Goal: Task Accomplishment & Management: Manage account settings

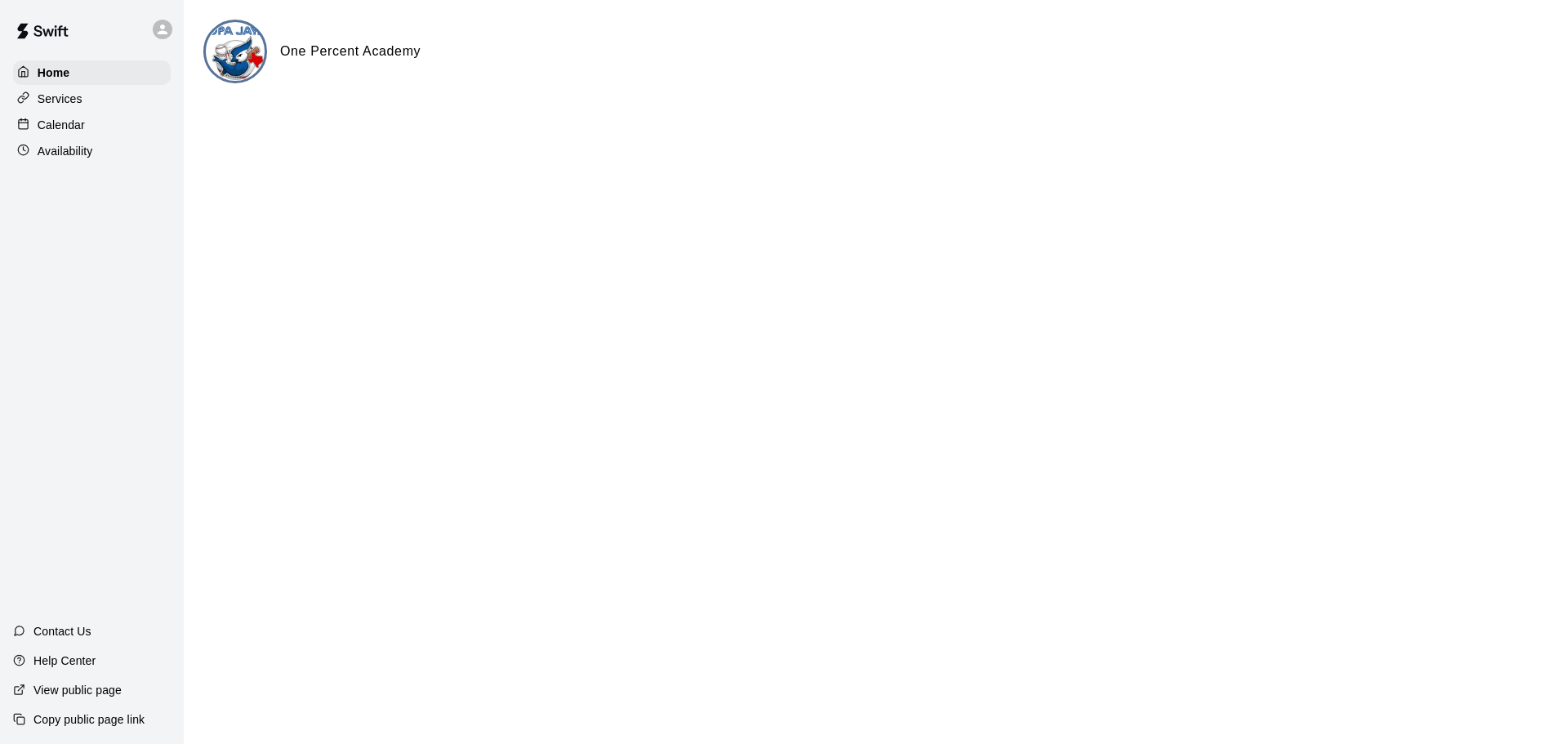
click at [64, 129] on p "Calendar" at bounding box center [61, 124] width 47 height 16
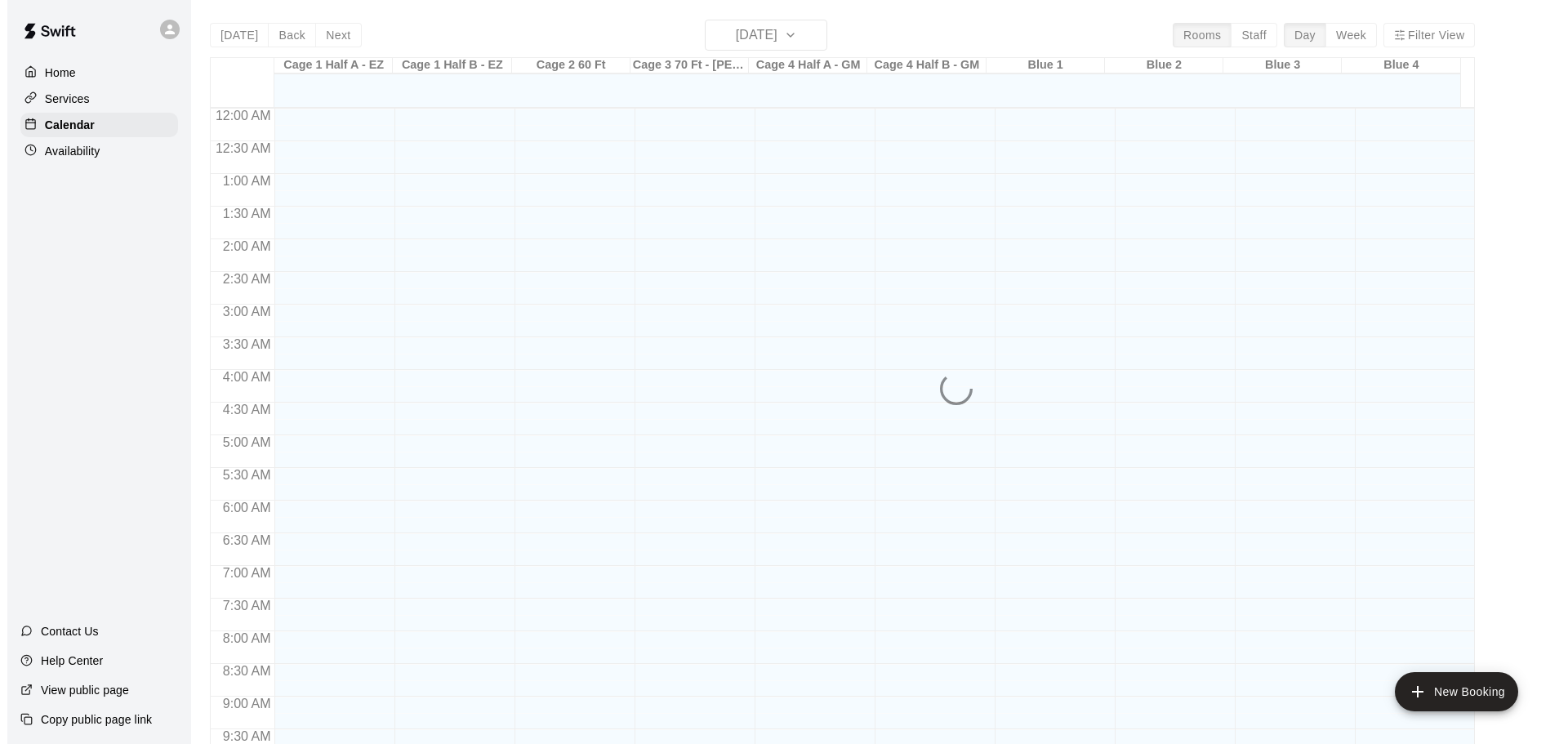
scroll to position [865, 0]
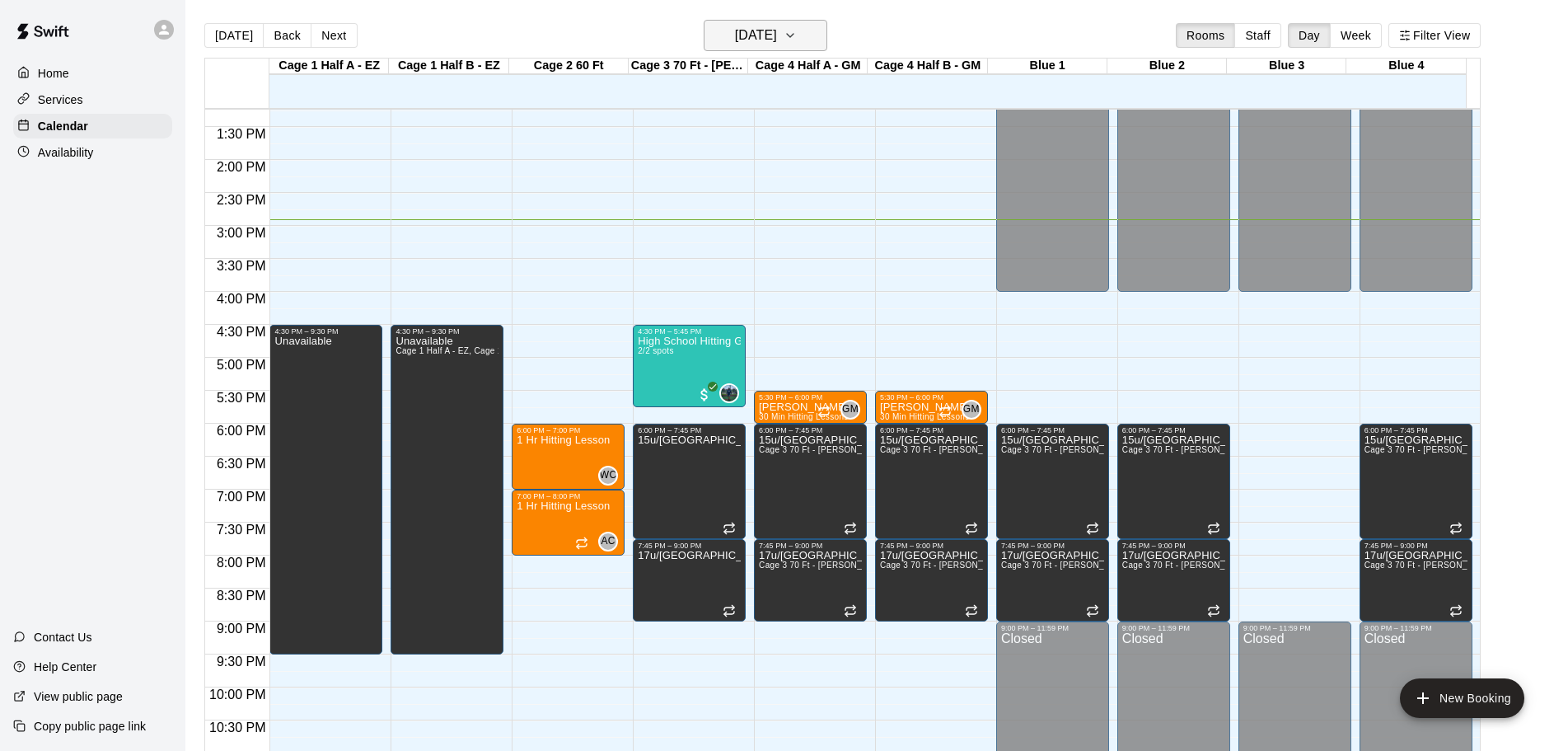
click at [796, 32] on icon "button" at bounding box center [790, 35] width 13 height 20
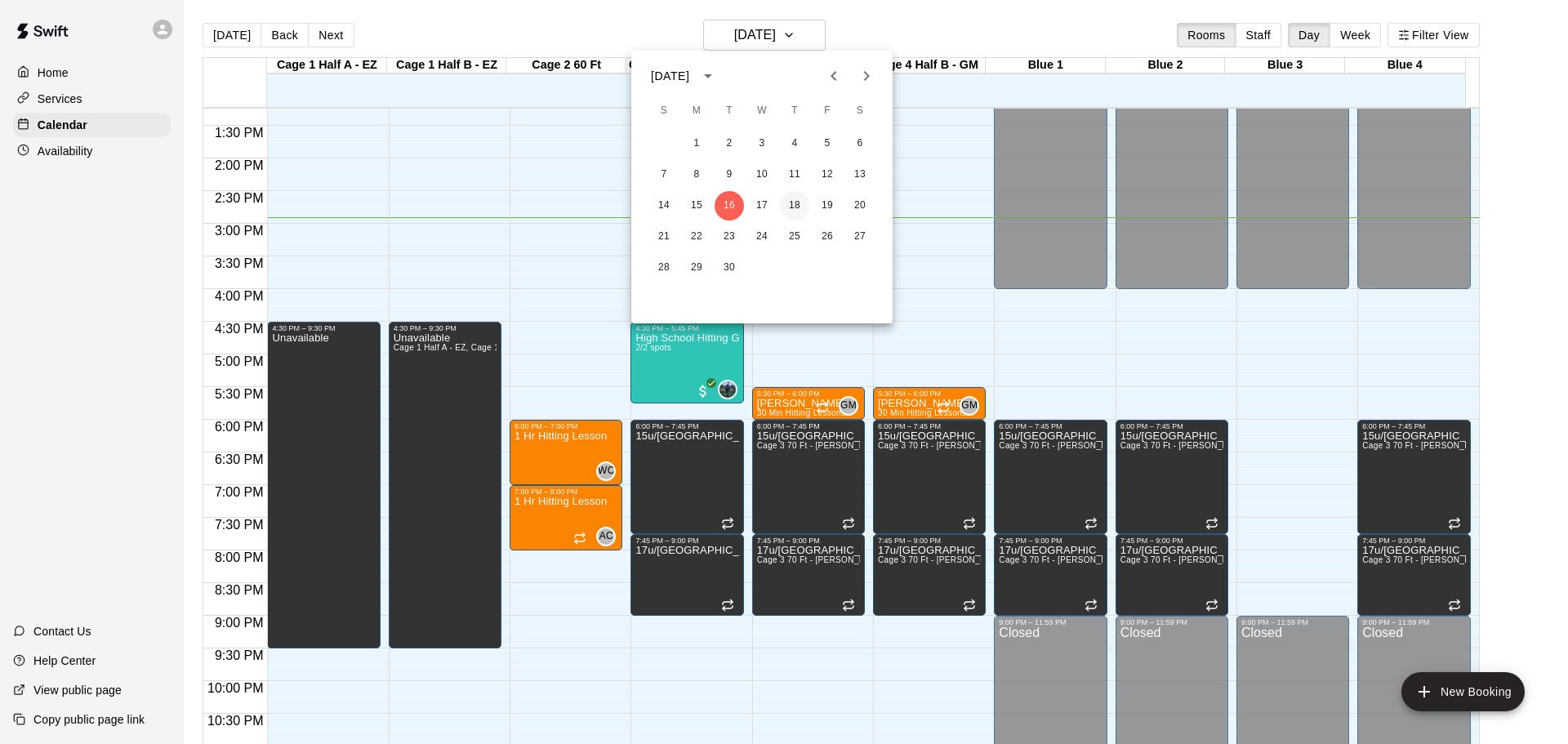
click at [796, 207] on button "18" at bounding box center [794, 206] width 29 height 29
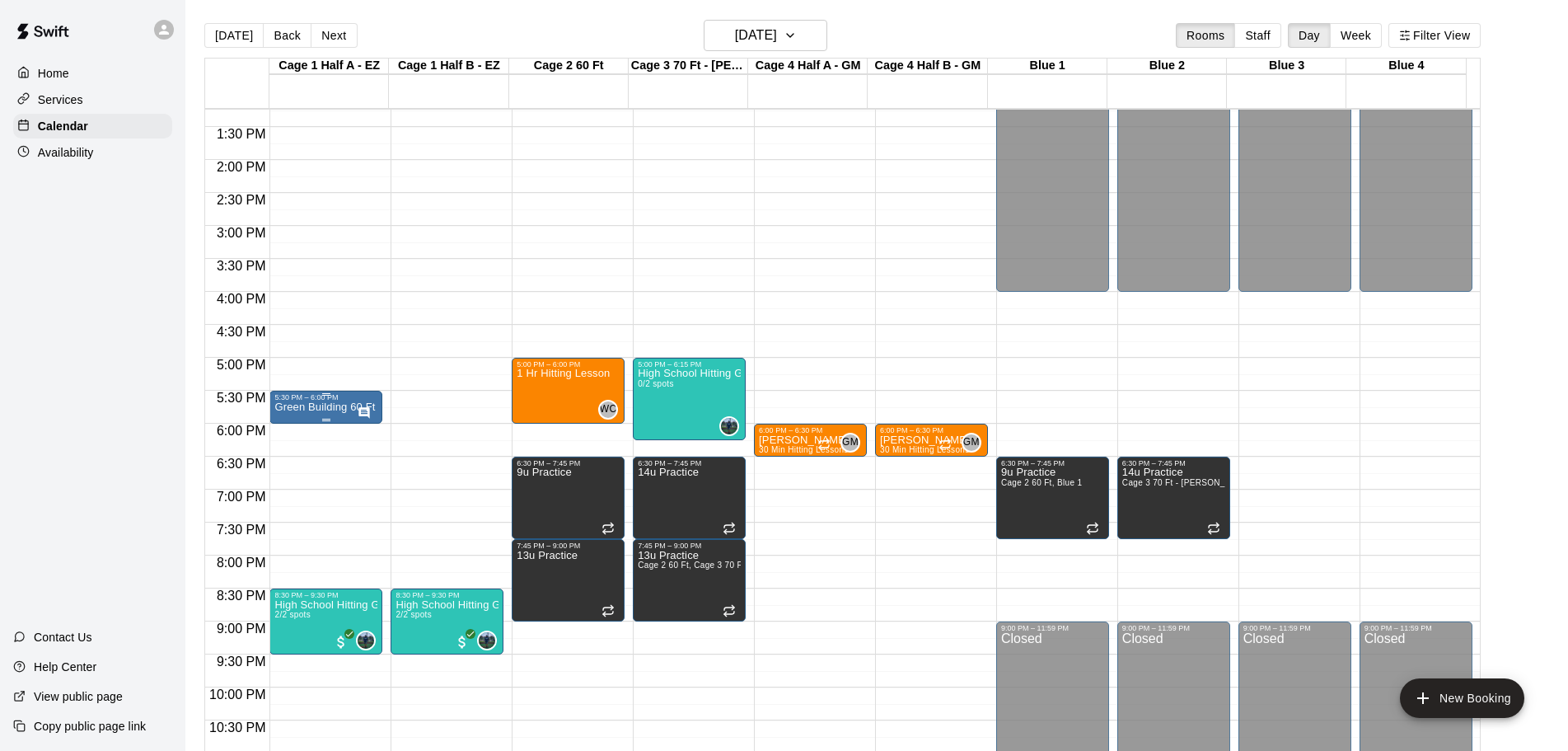
click at [312, 402] on div "5:30 PM – 6:00 PM" at bounding box center [325, 397] width 103 height 9
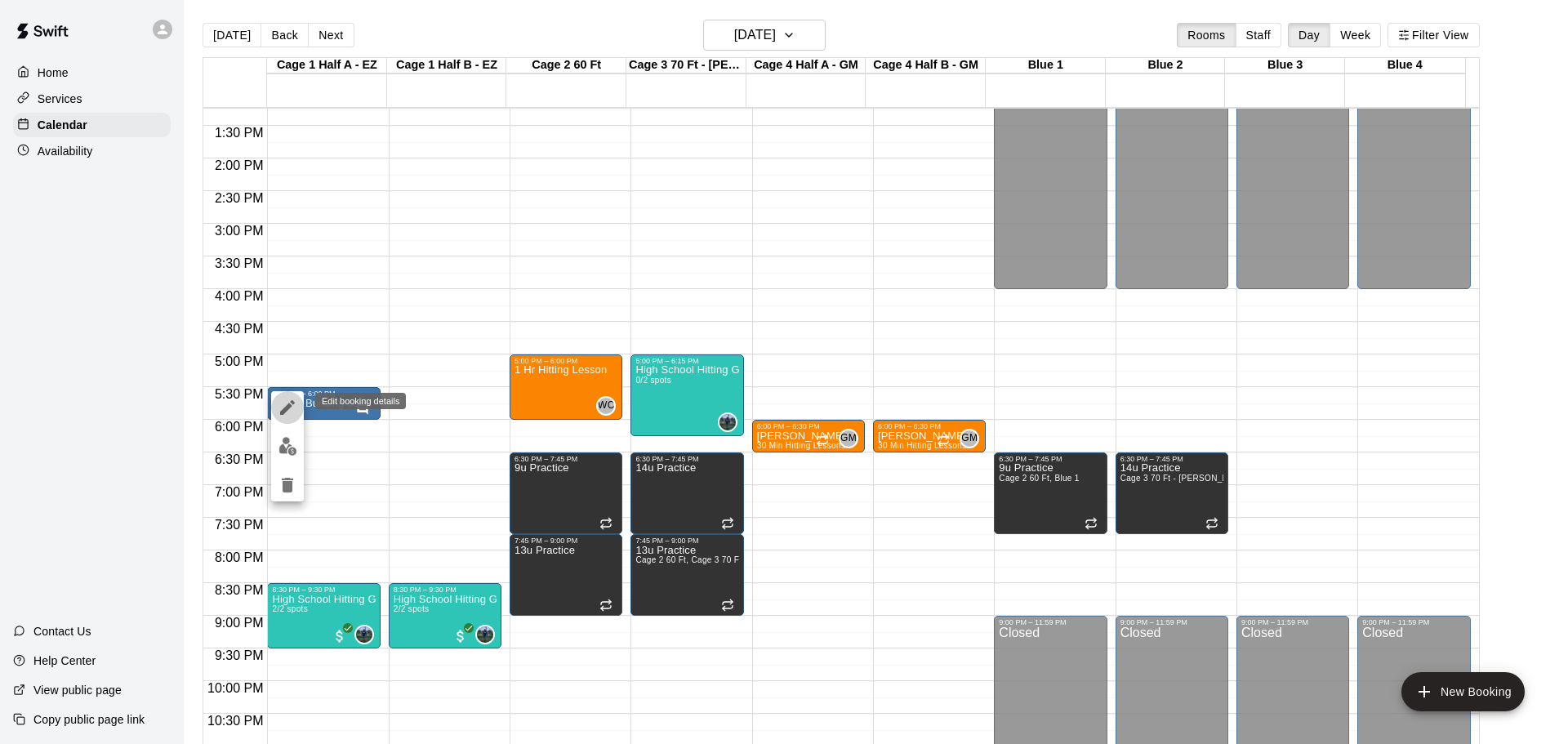
click at [287, 409] on icon "edit" at bounding box center [288, 407] width 15 height 15
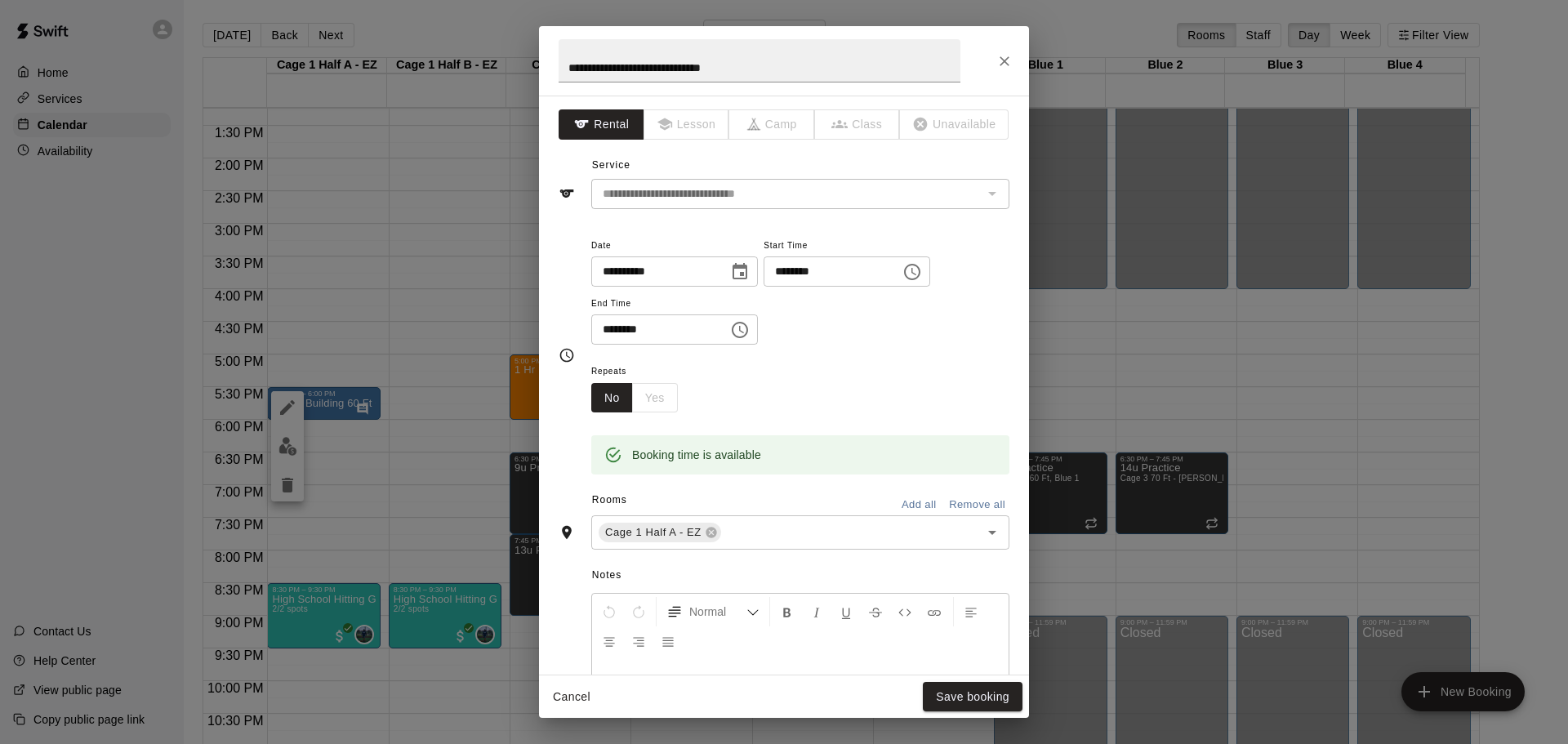
click at [922, 273] on icon "Choose time, selected time is 5:30 PM" at bounding box center [912, 272] width 20 height 20
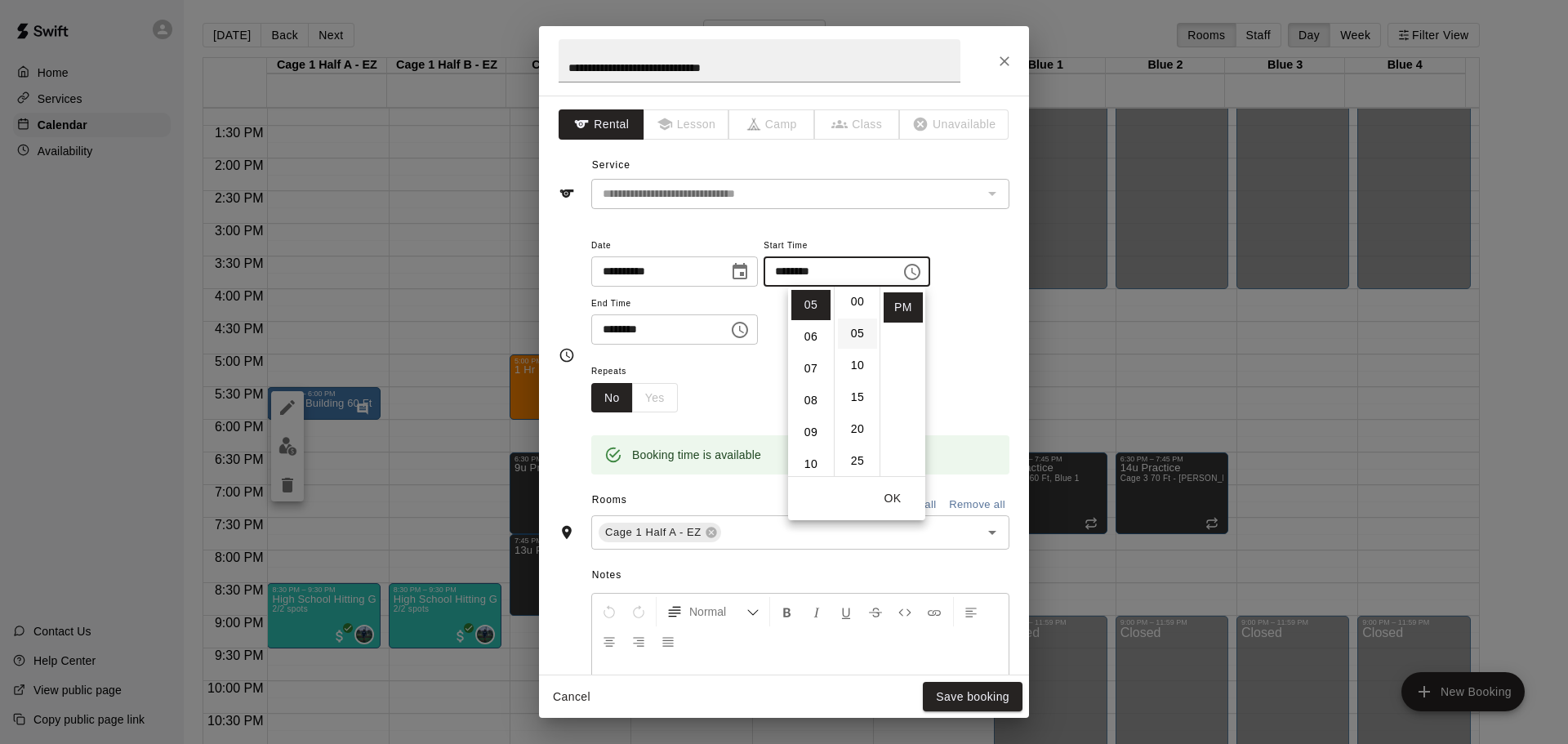
scroll to position [0, 0]
click at [853, 307] on li "00" at bounding box center [858, 305] width 40 height 30
type input "********"
click at [892, 494] on button "OK" at bounding box center [892, 499] width 52 height 30
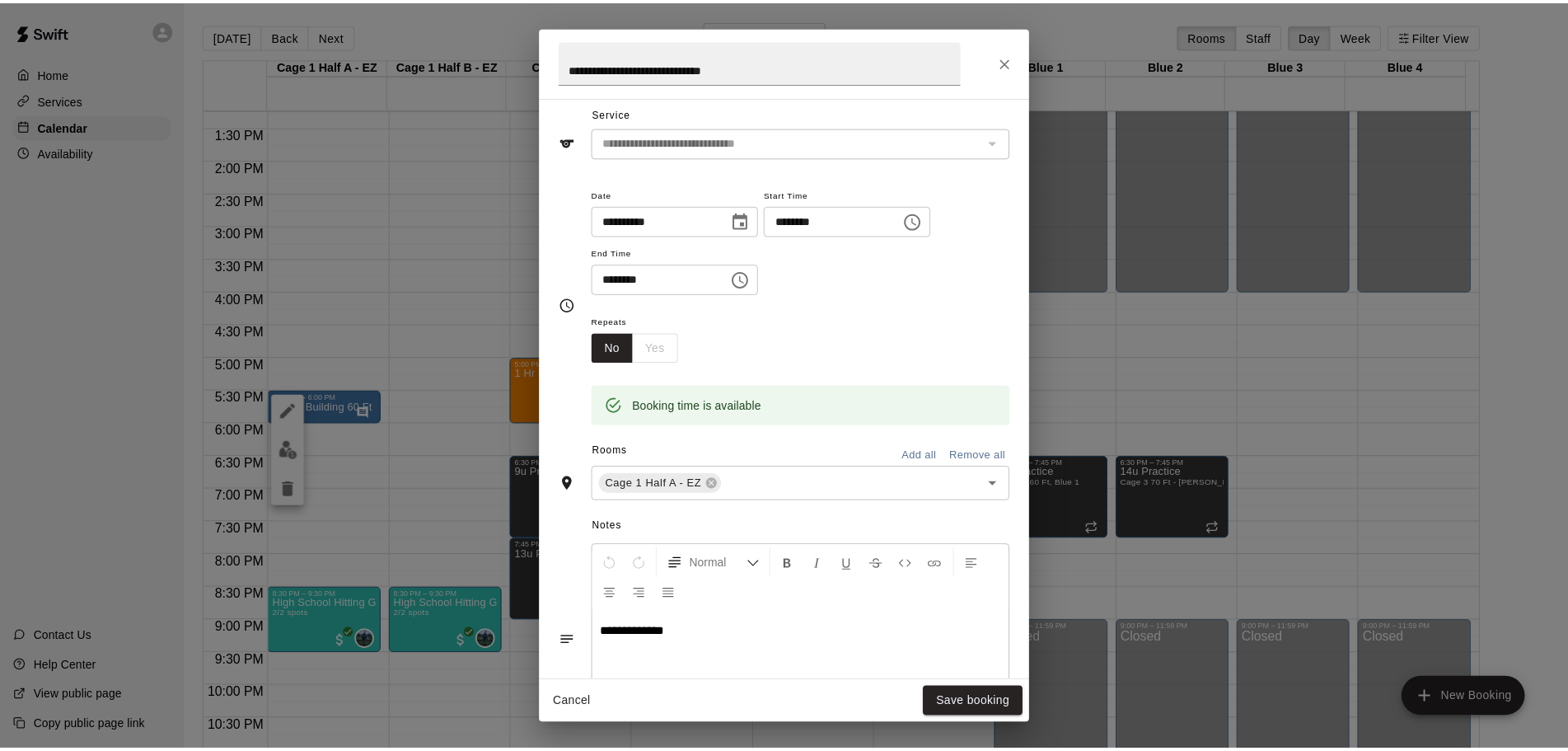
scroll to position [83, 0]
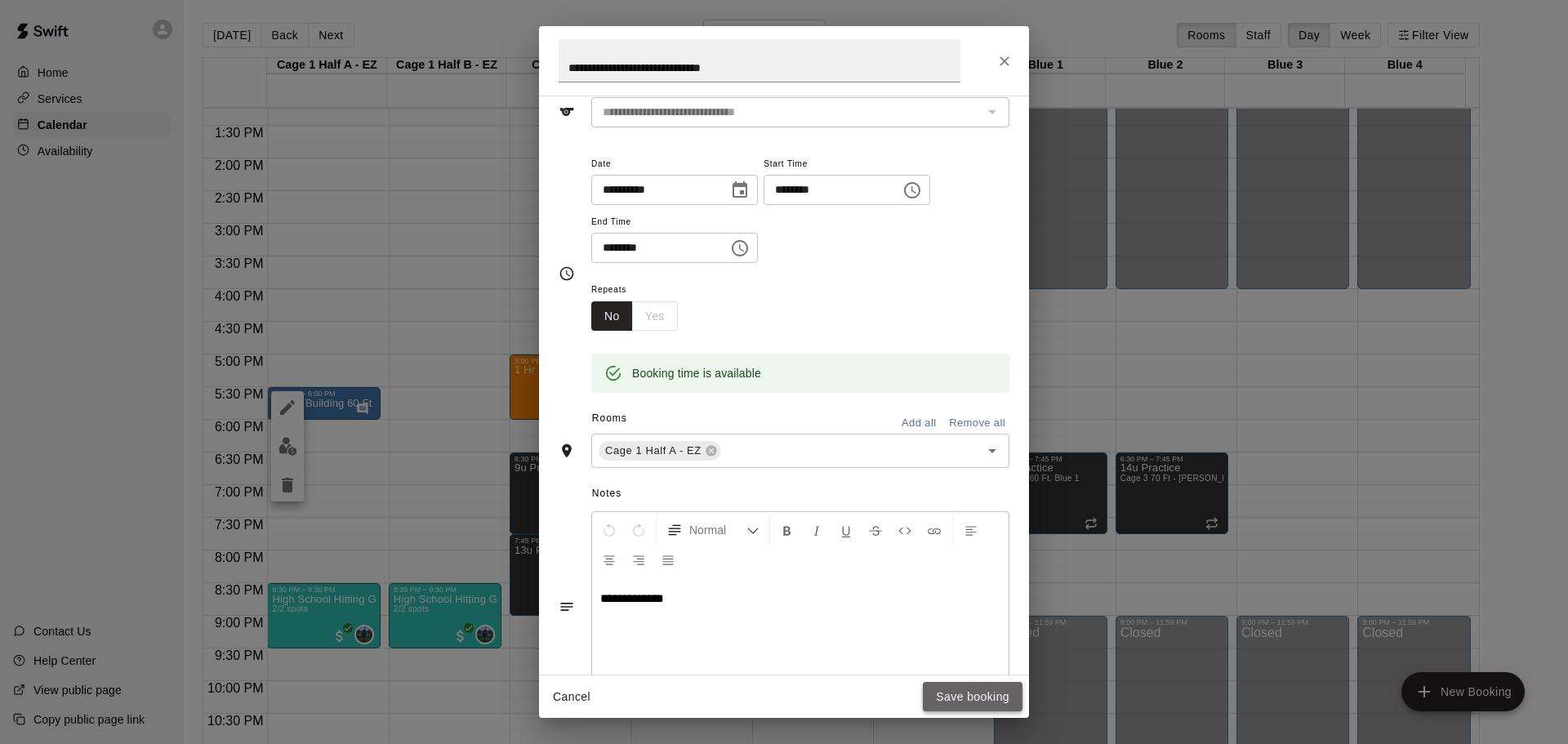
click at [966, 685] on button "Save booking" at bounding box center [973, 697] width 100 height 30
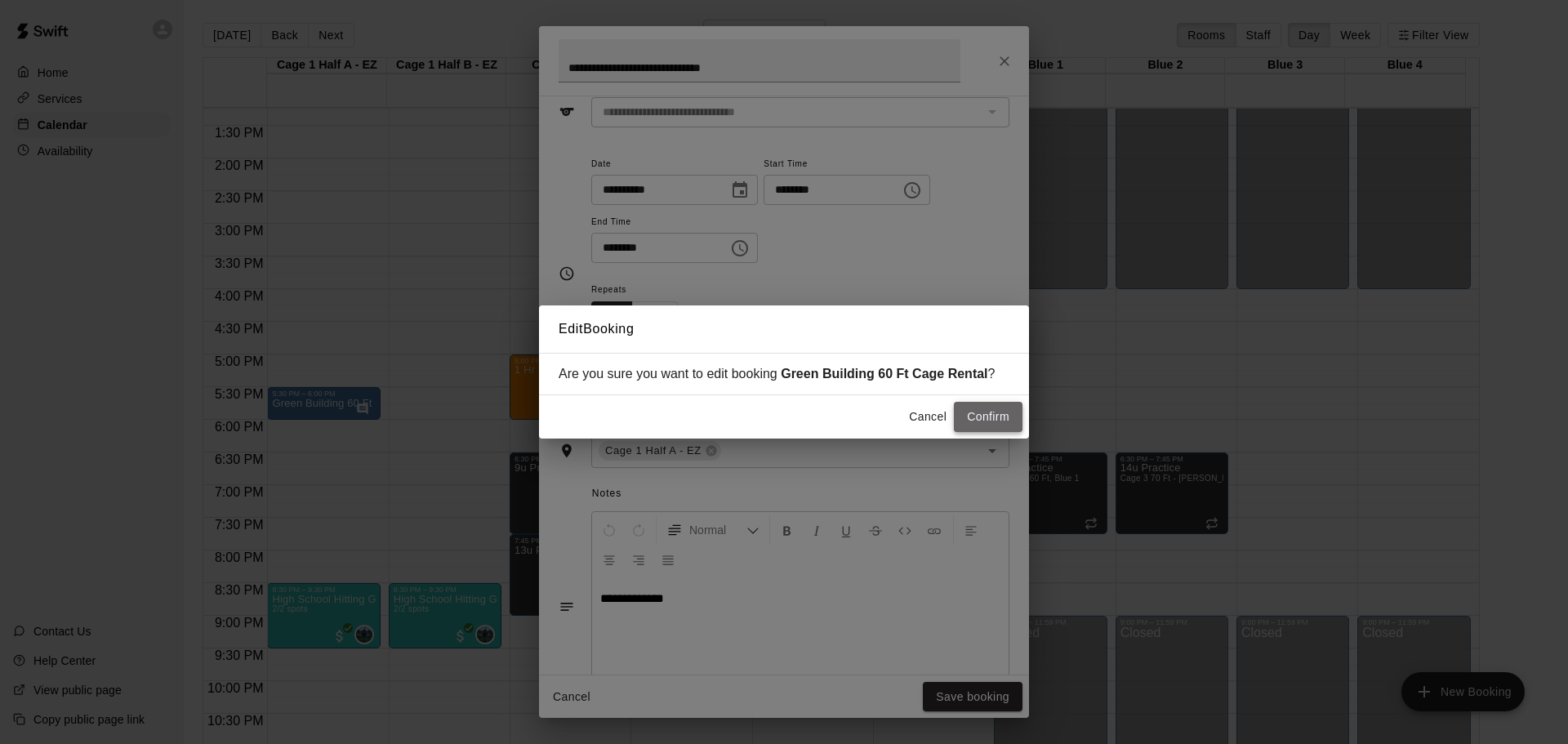
click at [985, 416] on button "Confirm" at bounding box center [988, 417] width 69 height 30
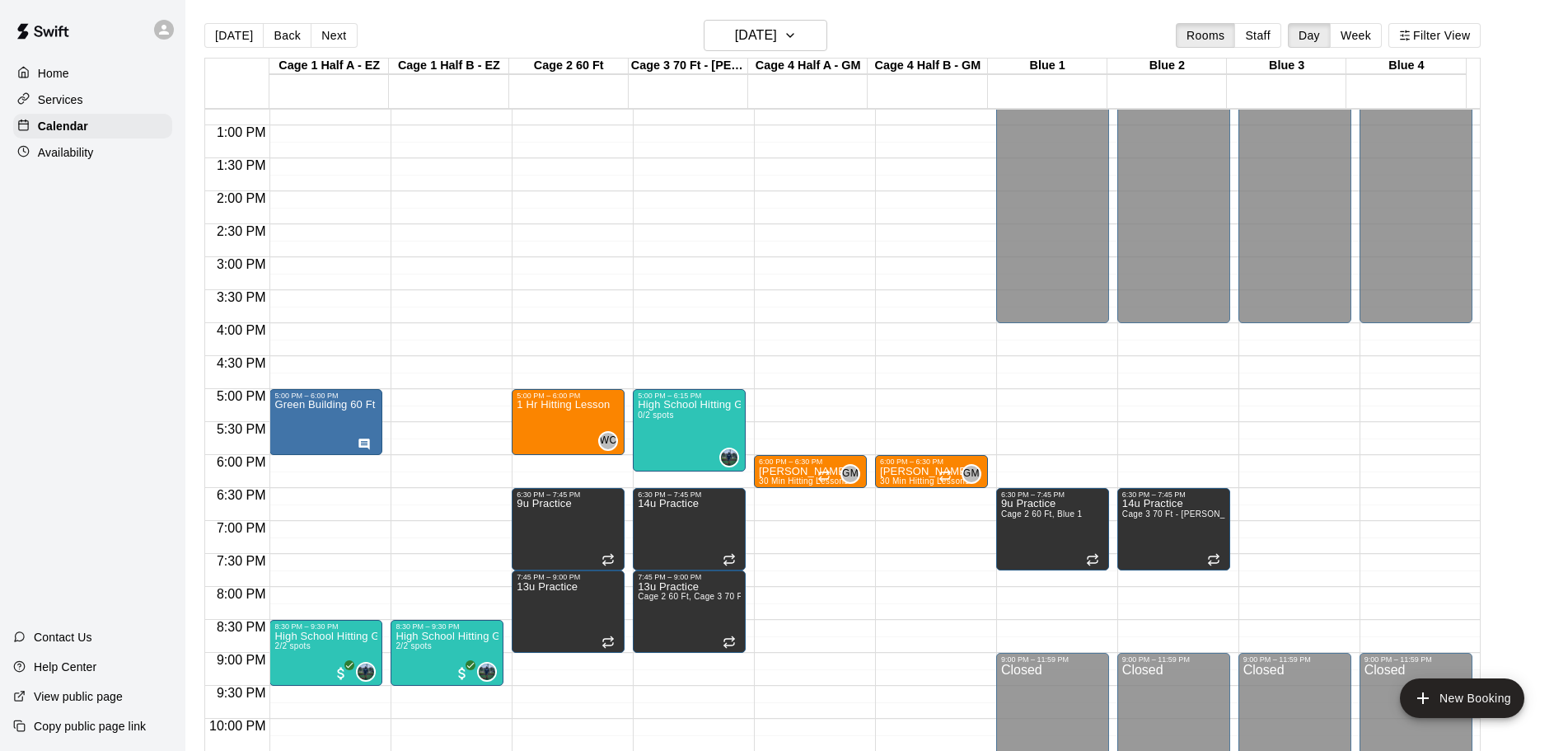
scroll to position [924, 0]
